Goal: Communication & Community: Answer question/provide support

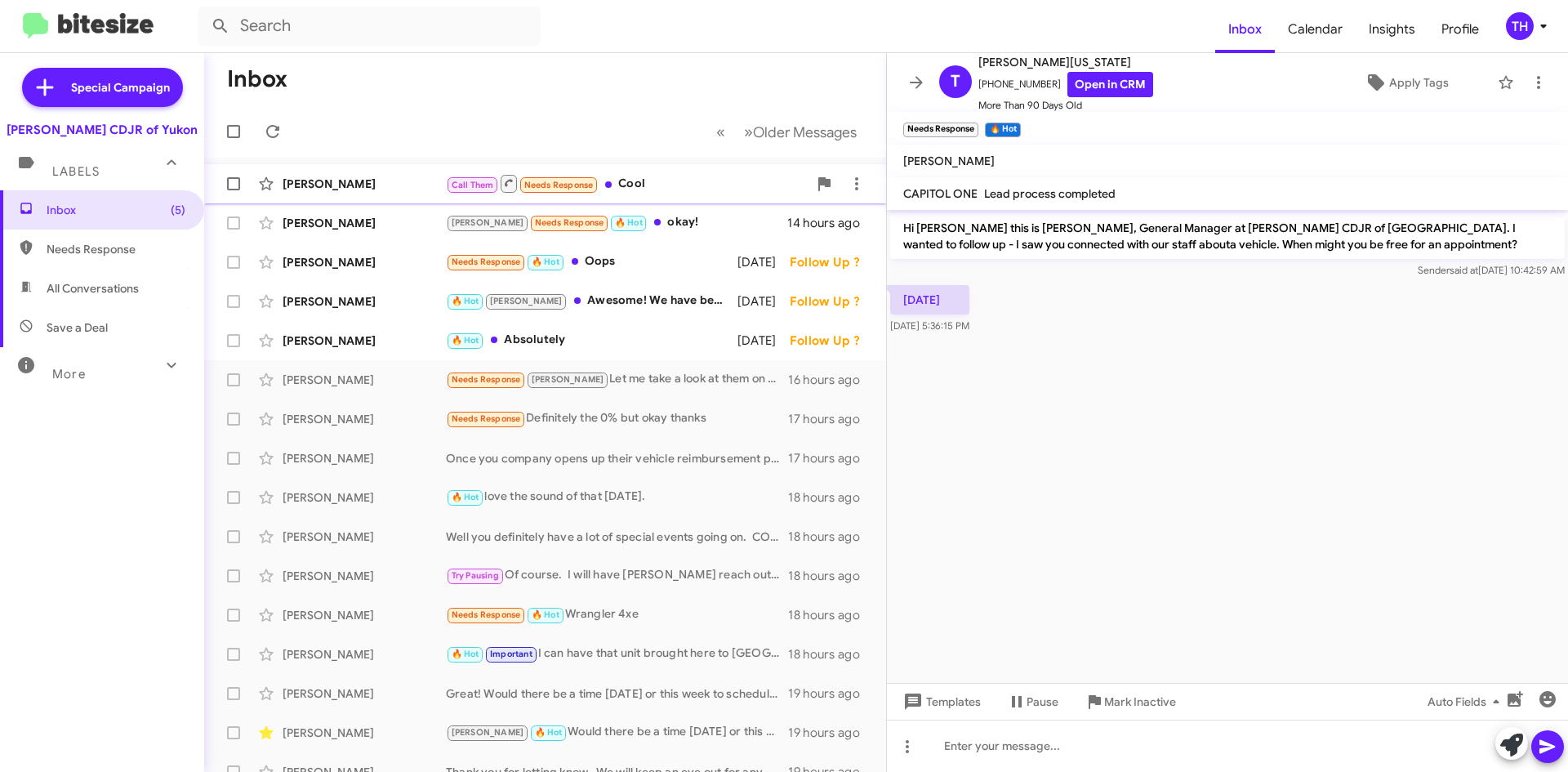
click at [681, 186] on div "Call Them Needs Response Cool" at bounding box center [626, 183] width 362 height 21
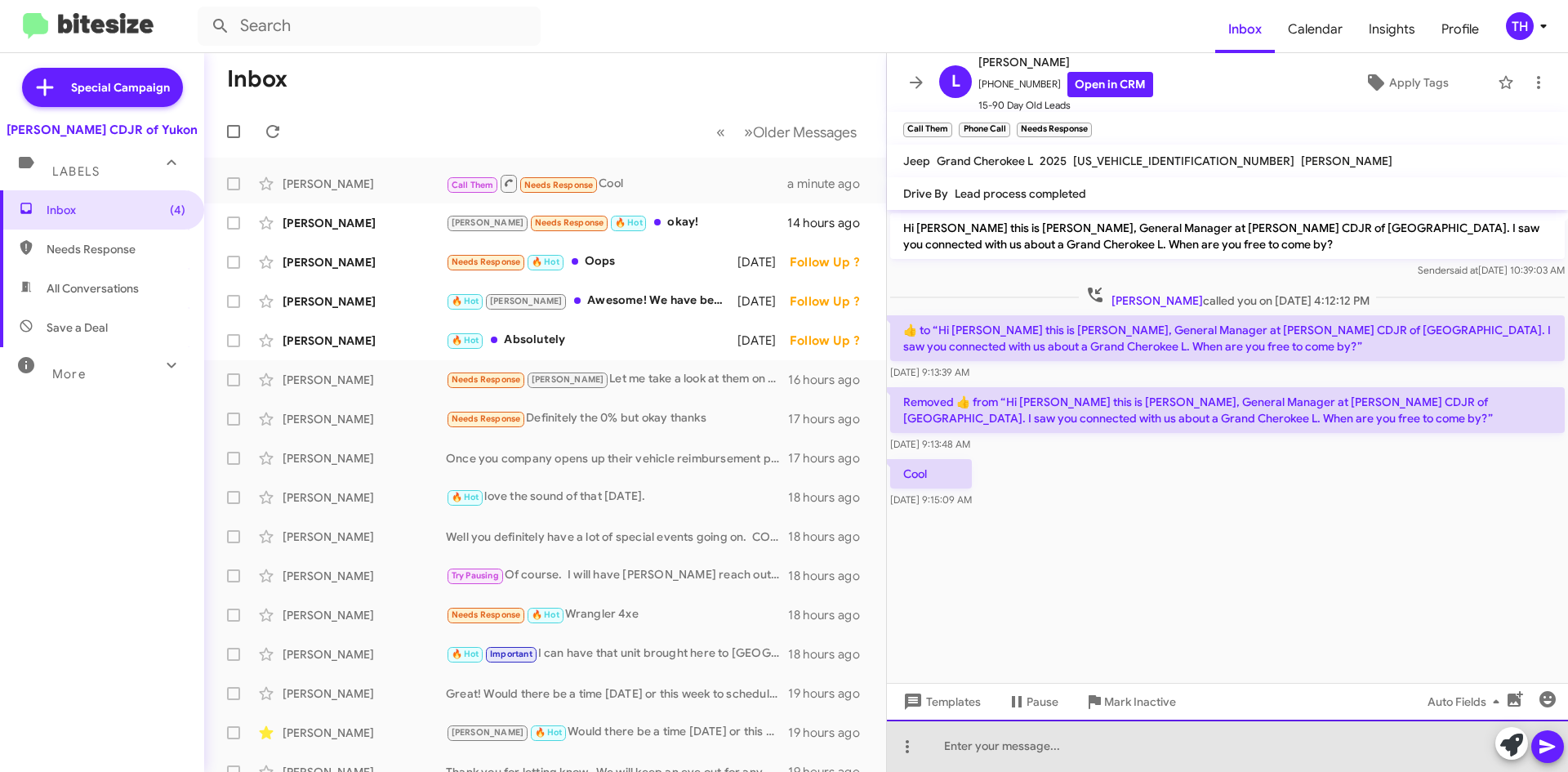
click at [1002, 742] on div at bounding box center [1227, 745] width 681 height 52
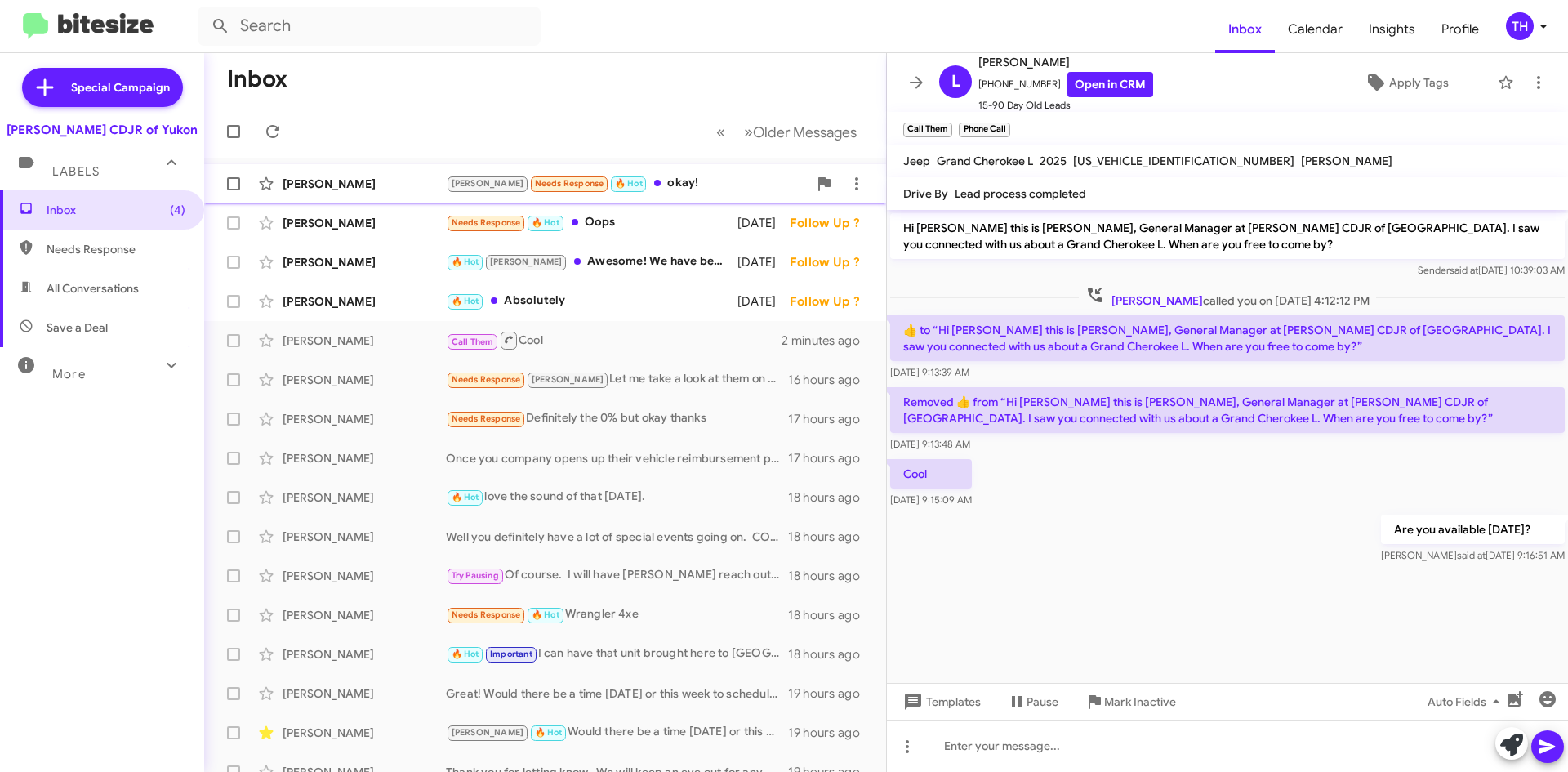
click at [686, 176] on div "[PERSON_NAME] Needs Response 🔥 Hot okay!" at bounding box center [626, 182] width 362 height 19
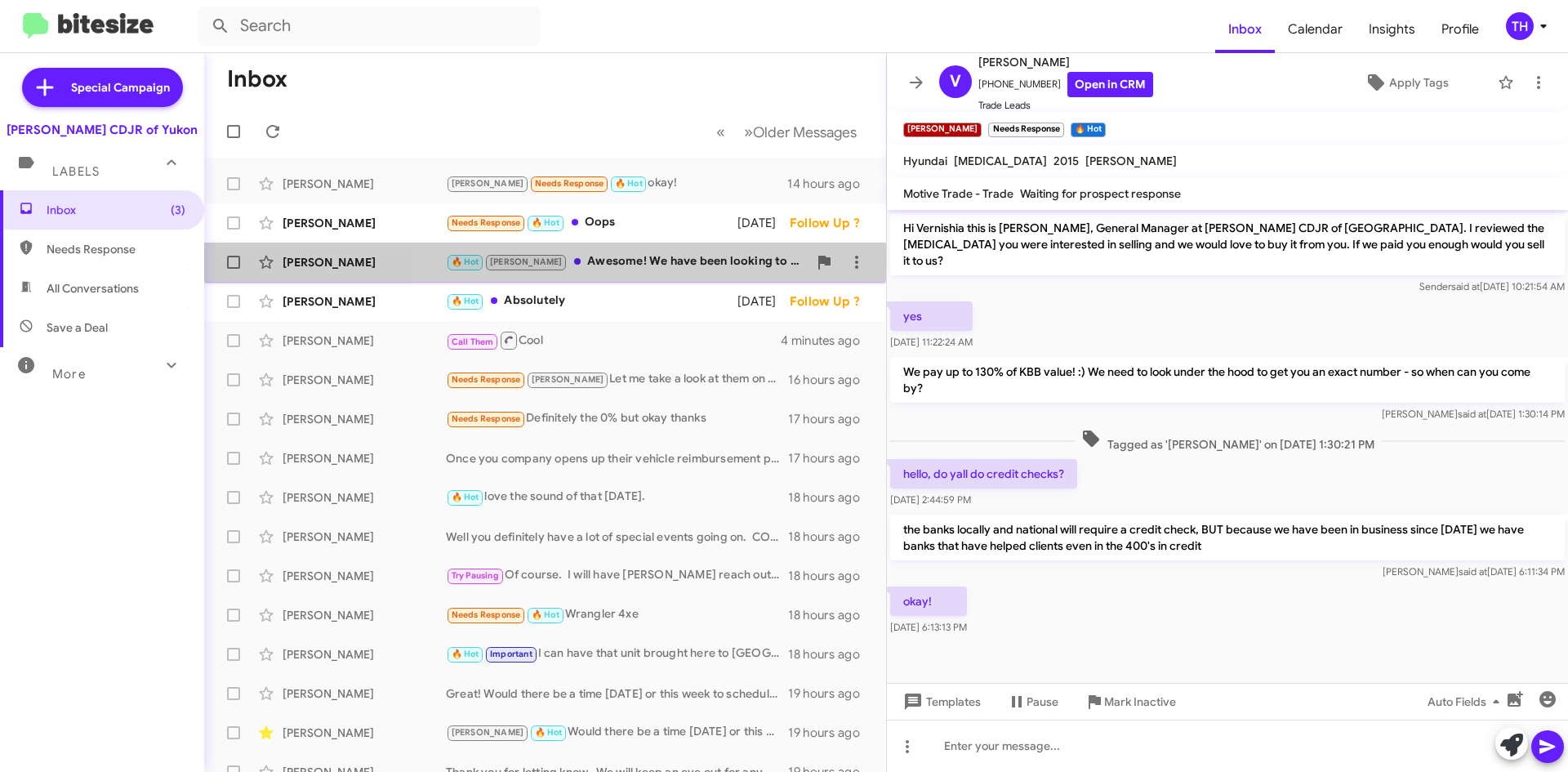
click at [659, 263] on div "🔥 Hot [PERSON_NAME] Awesome! We have been looking to expand our pre-owned inven…" at bounding box center [626, 261] width 362 height 19
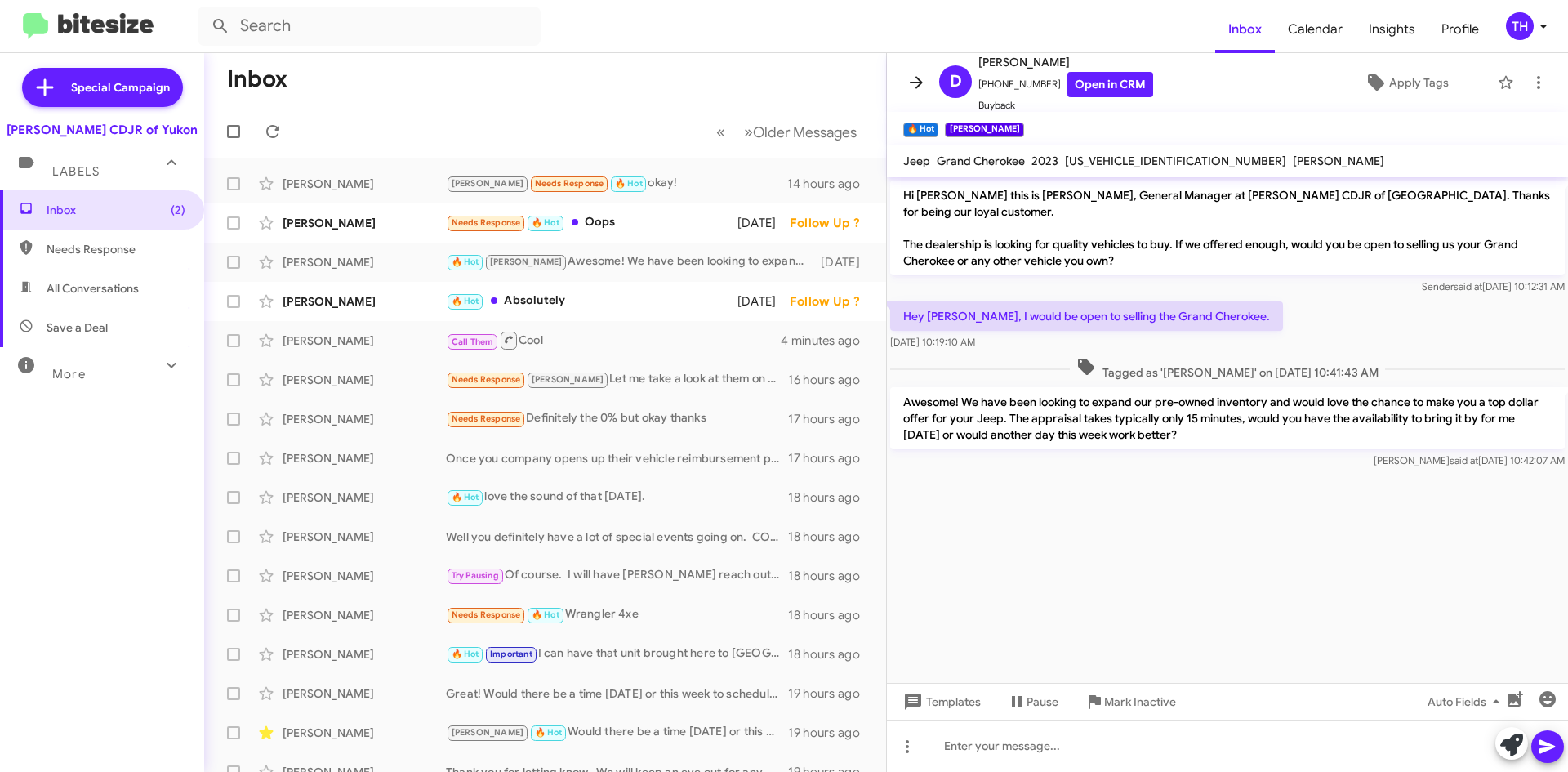
click at [926, 74] on span at bounding box center [916, 83] width 33 height 20
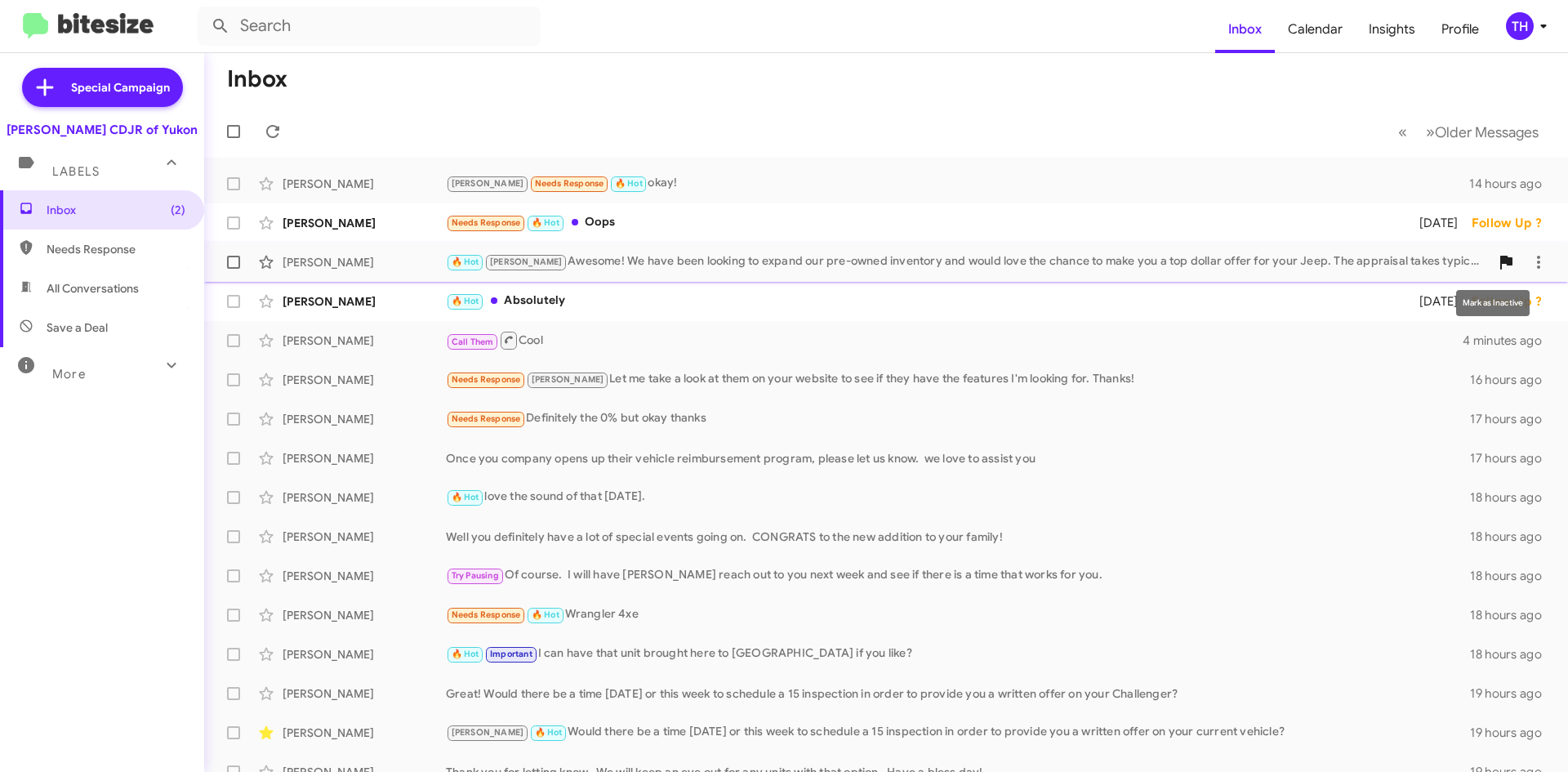
click at [1489, 257] on span at bounding box center [1505, 262] width 33 height 20
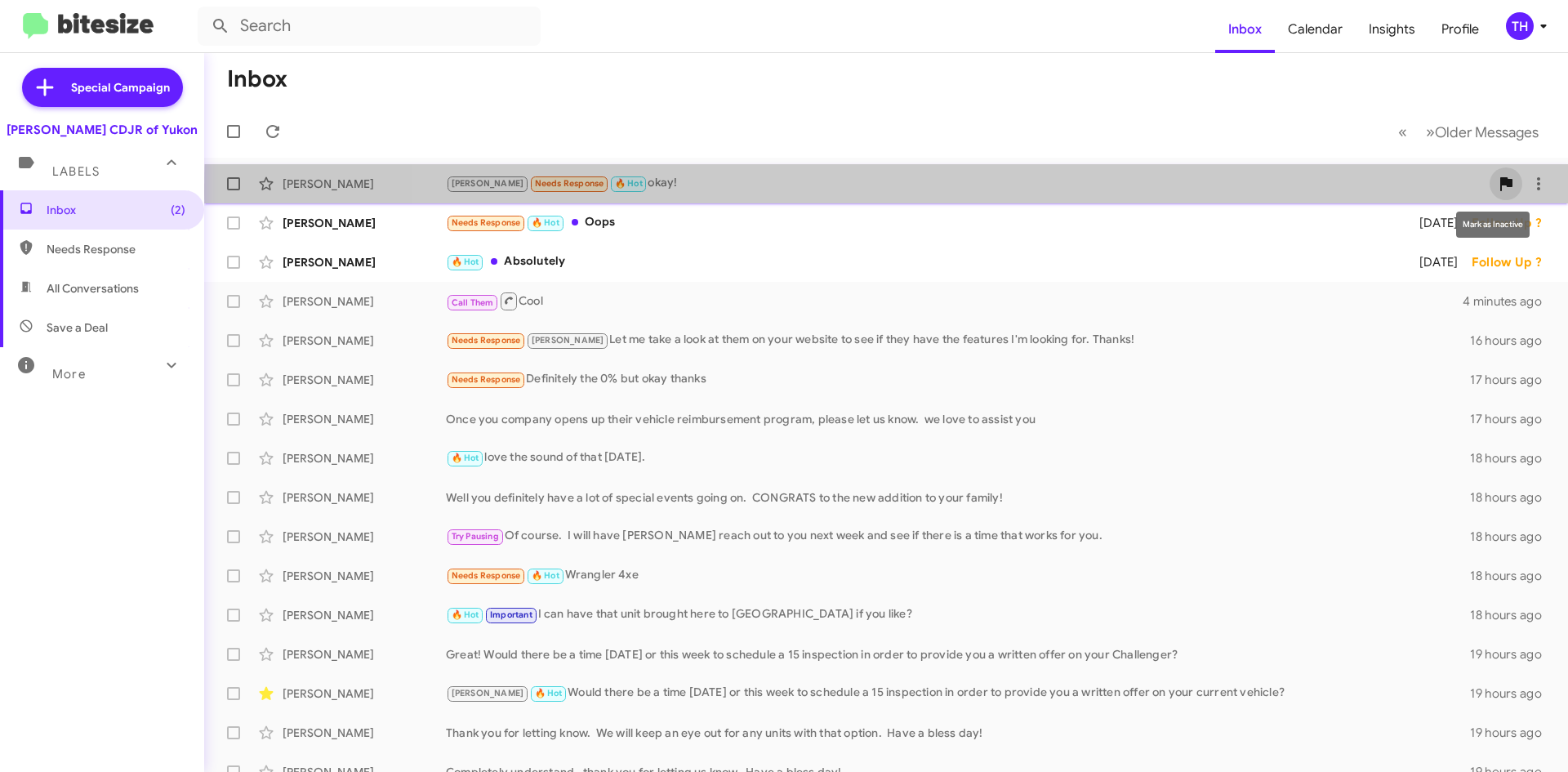
click at [1489, 192] on button at bounding box center [1505, 183] width 33 height 33
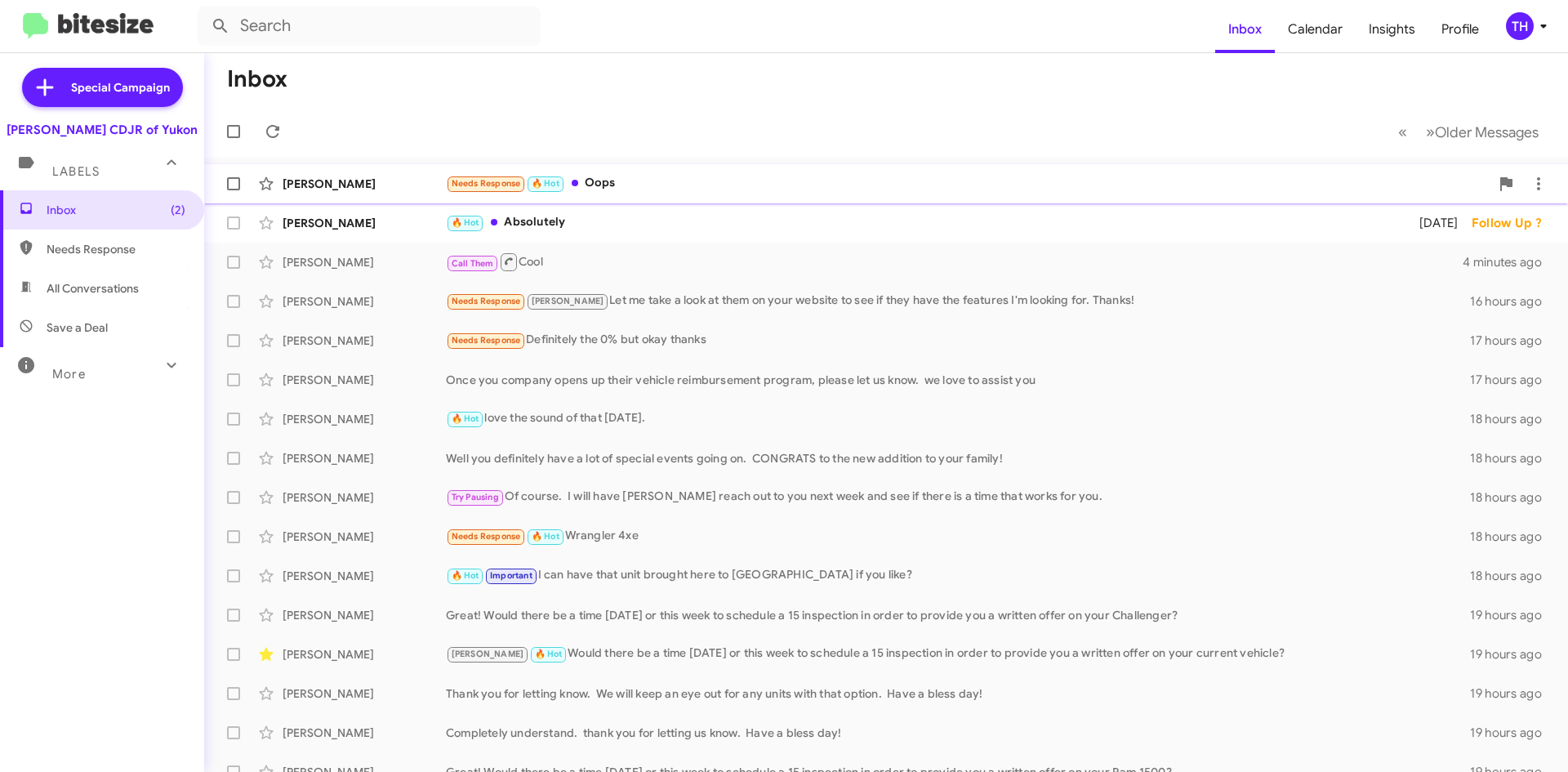
click at [1164, 188] on div "Needs Response 🔥 Hot Oops" at bounding box center [967, 182] width 1044 height 19
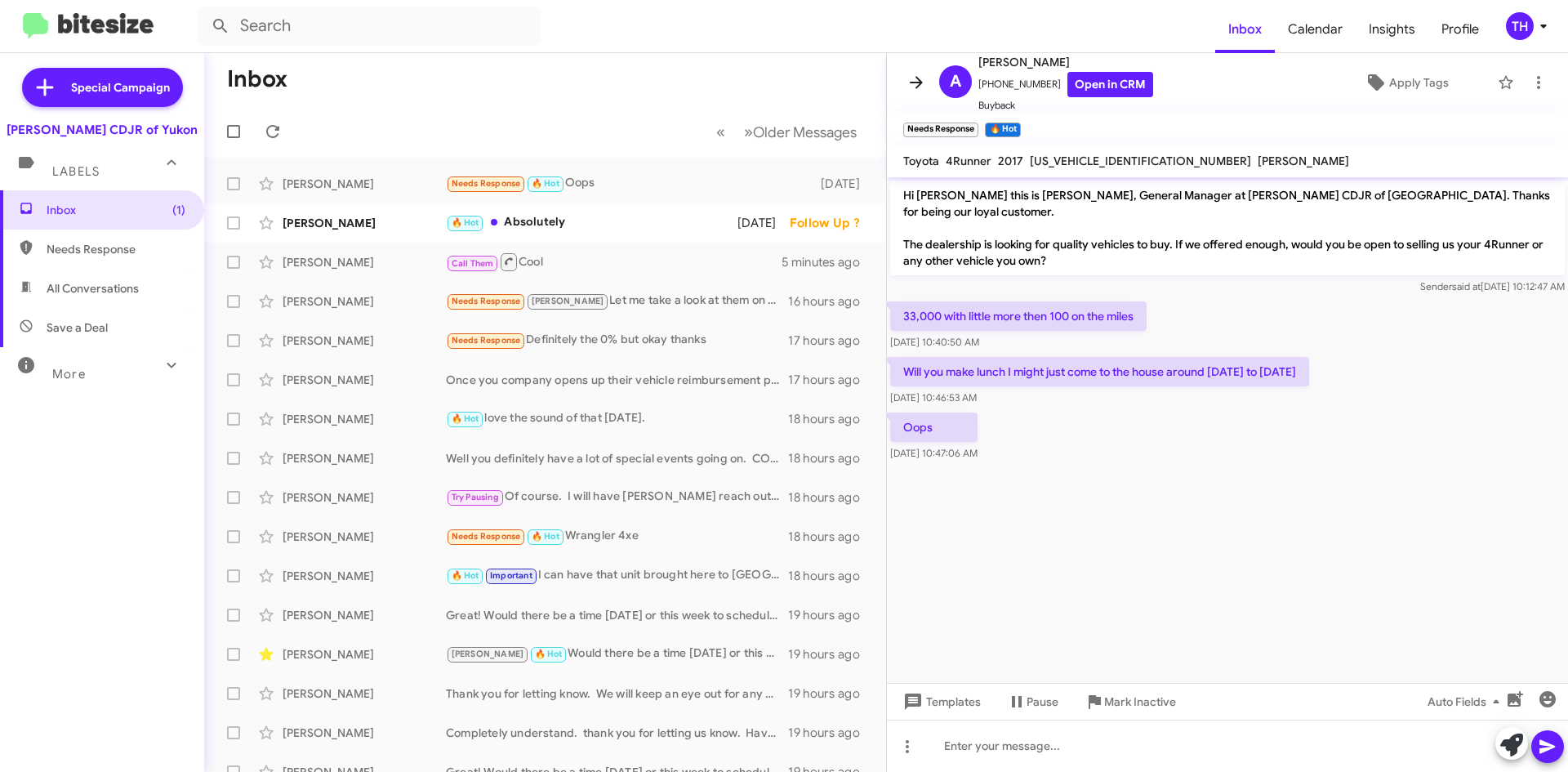
click at [911, 72] on button at bounding box center [916, 82] width 33 height 33
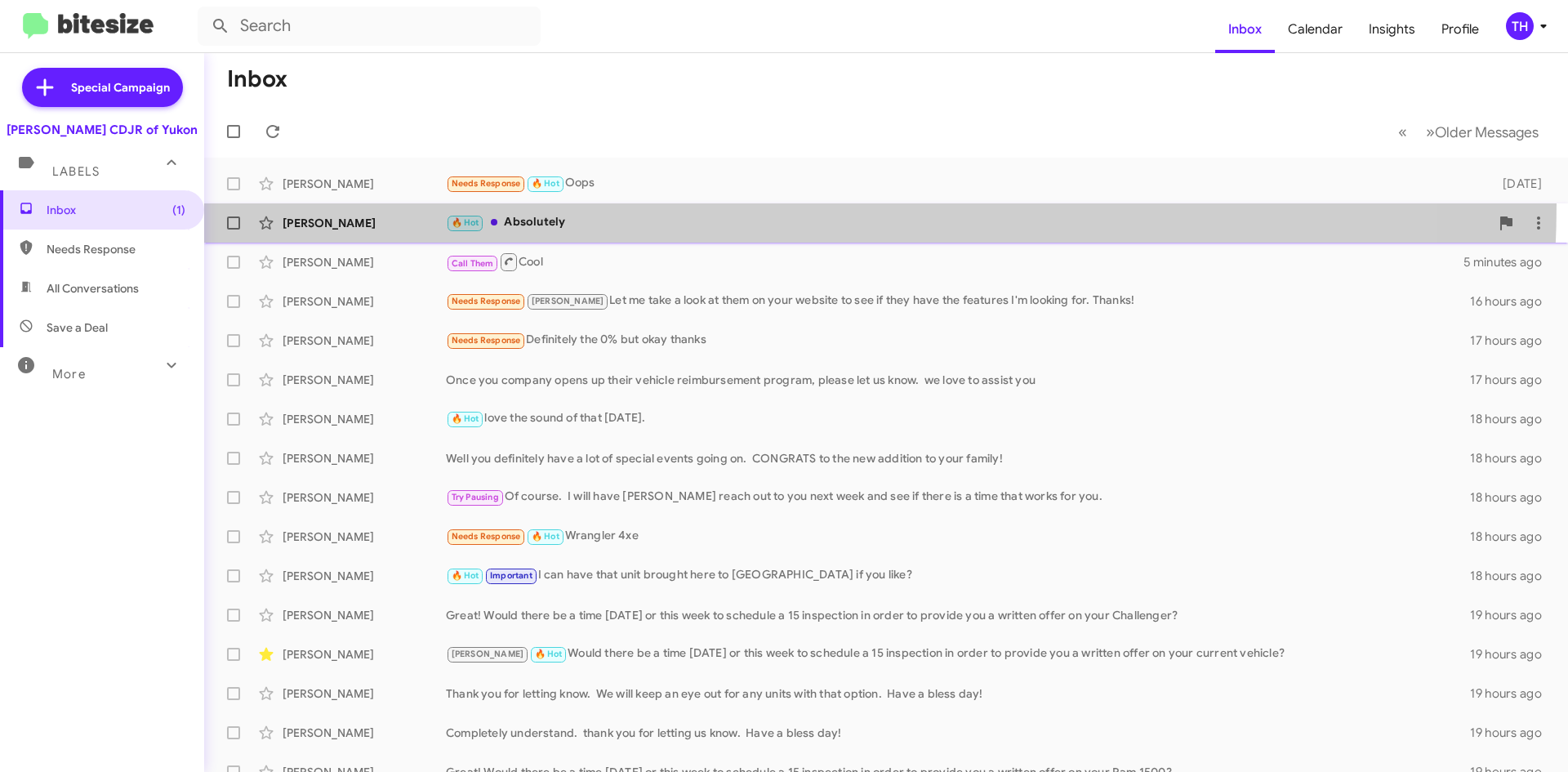
click at [666, 203] on span "[PERSON_NAME] 🔥 Hot Absolutely [DATE] Follow Up ?" at bounding box center [886, 223] width 1364 height 39
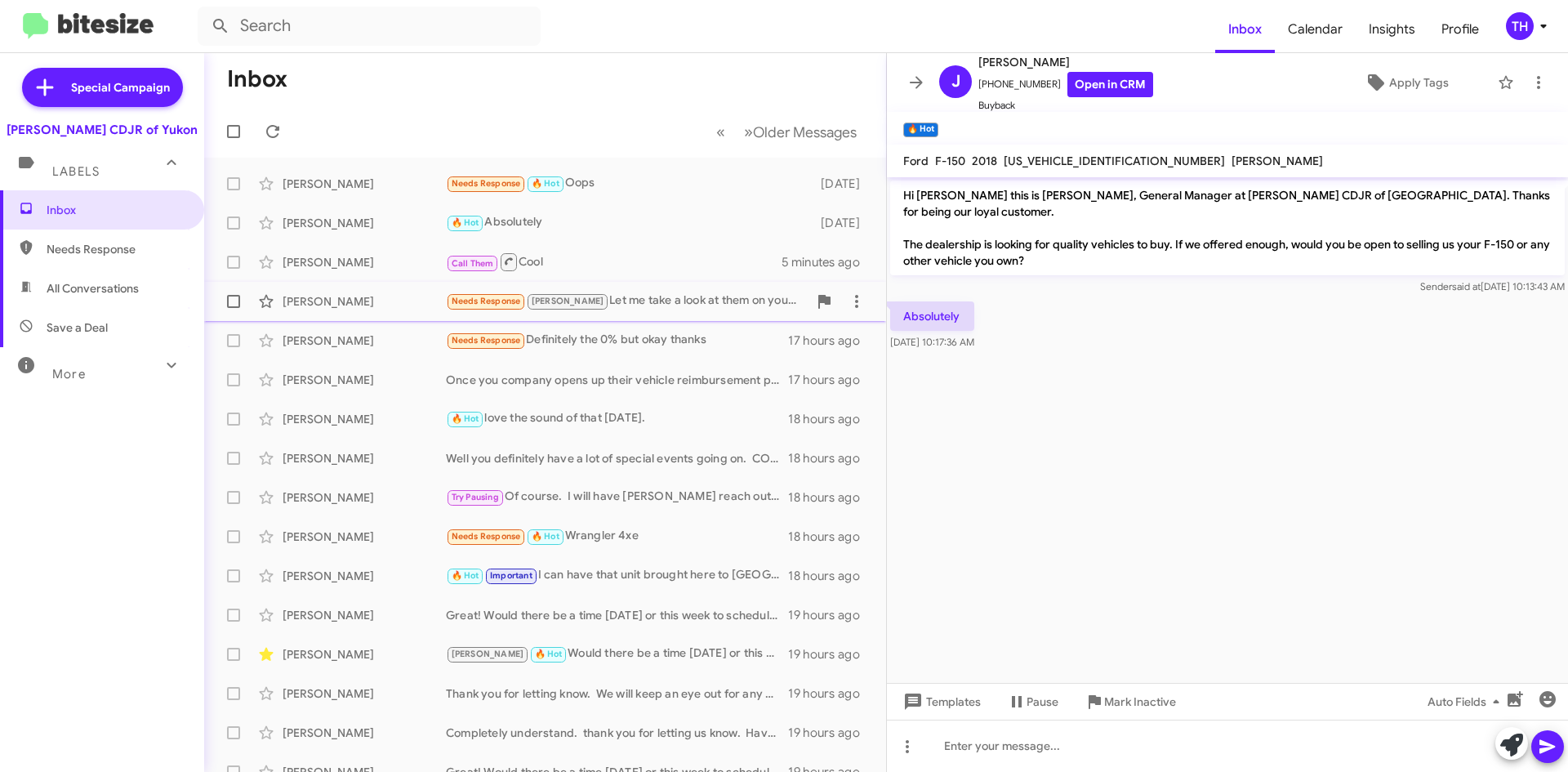
click at [673, 299] on div "Needs Response [PERSON_NAME] Let me take a look at them on your website to see …" at bounding box center [626, 301] width 362 height 19
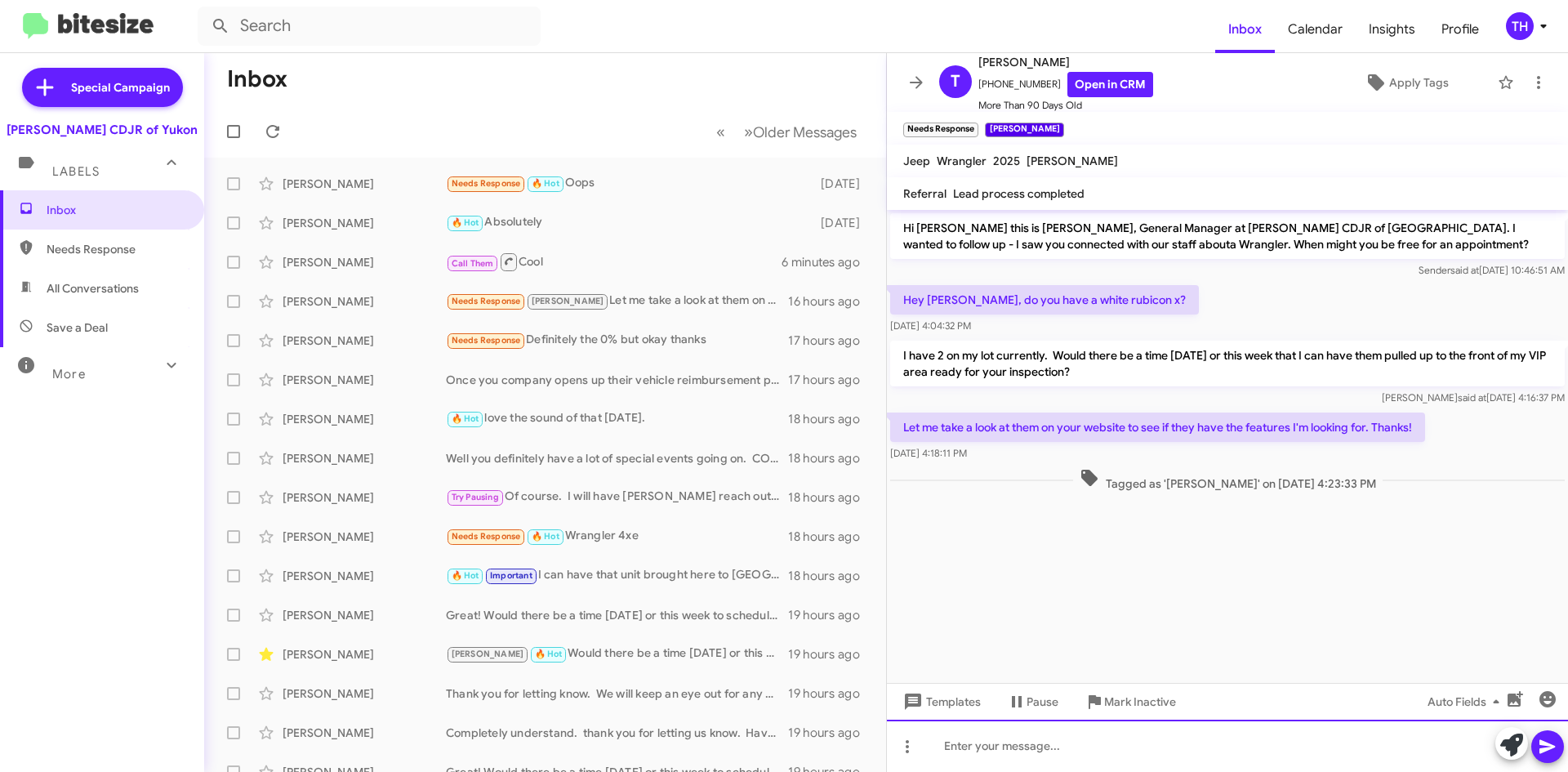
paste div
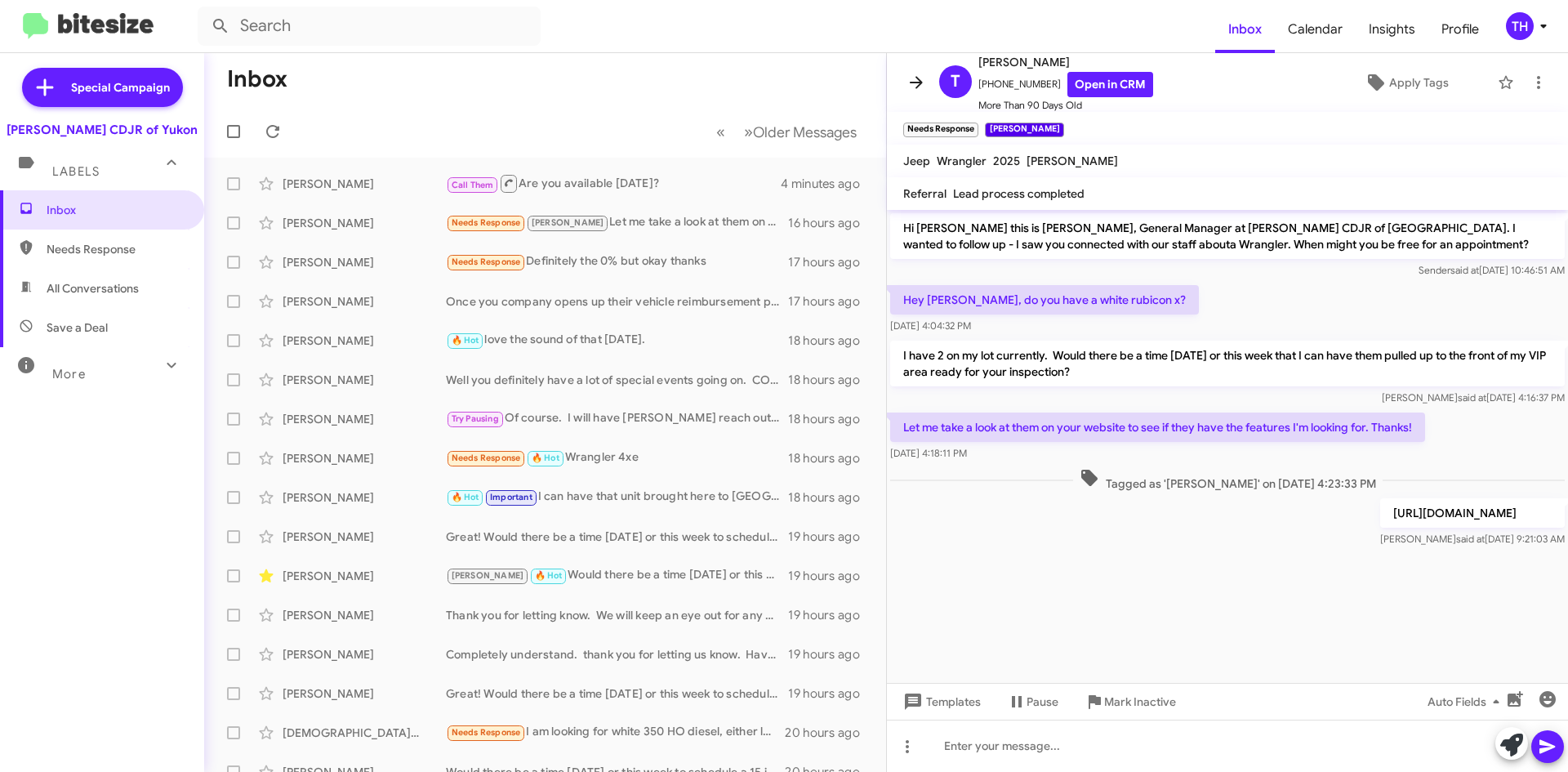
click at [916, 84] on icon at bounding box center [916, 82] width 13 height 12
